Goal: Task Accomplishment & Management: Use online tool/utility

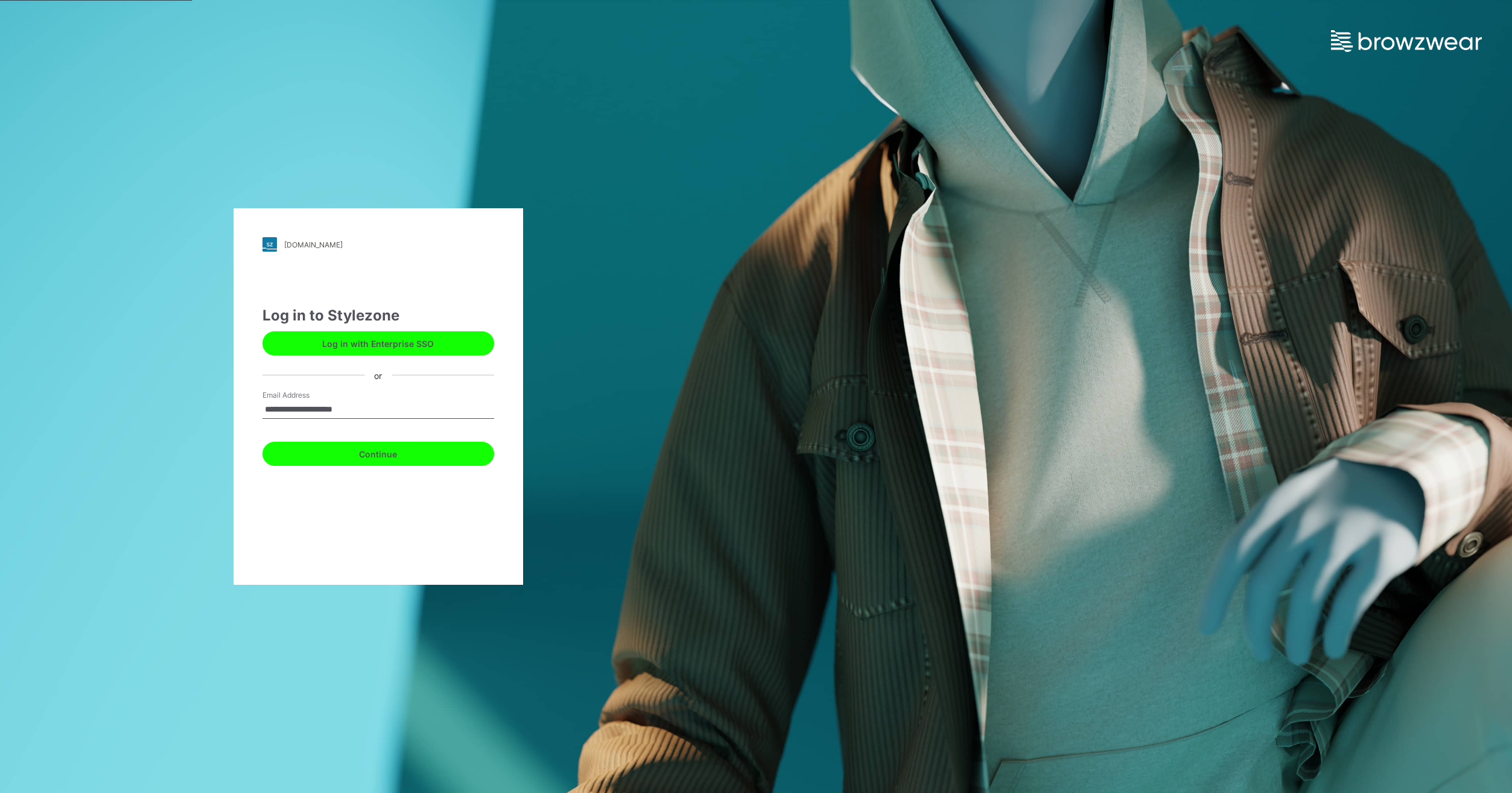
click at [319, 459] on button "Continue" at bounding box center [378, 454] width 232 height 24
click at [315, 438] on div "Continue" at bounding box center [378, 452] width 232 height 29
click at [307, 461] on button "Continue" at bounding box center [378, 454] width 232 height 24
click at [297, 456] on button "Continue" at bounding box center [378, 454] width 232 height 24
